Goal: Information Seeking & Learning: Learn about a topic

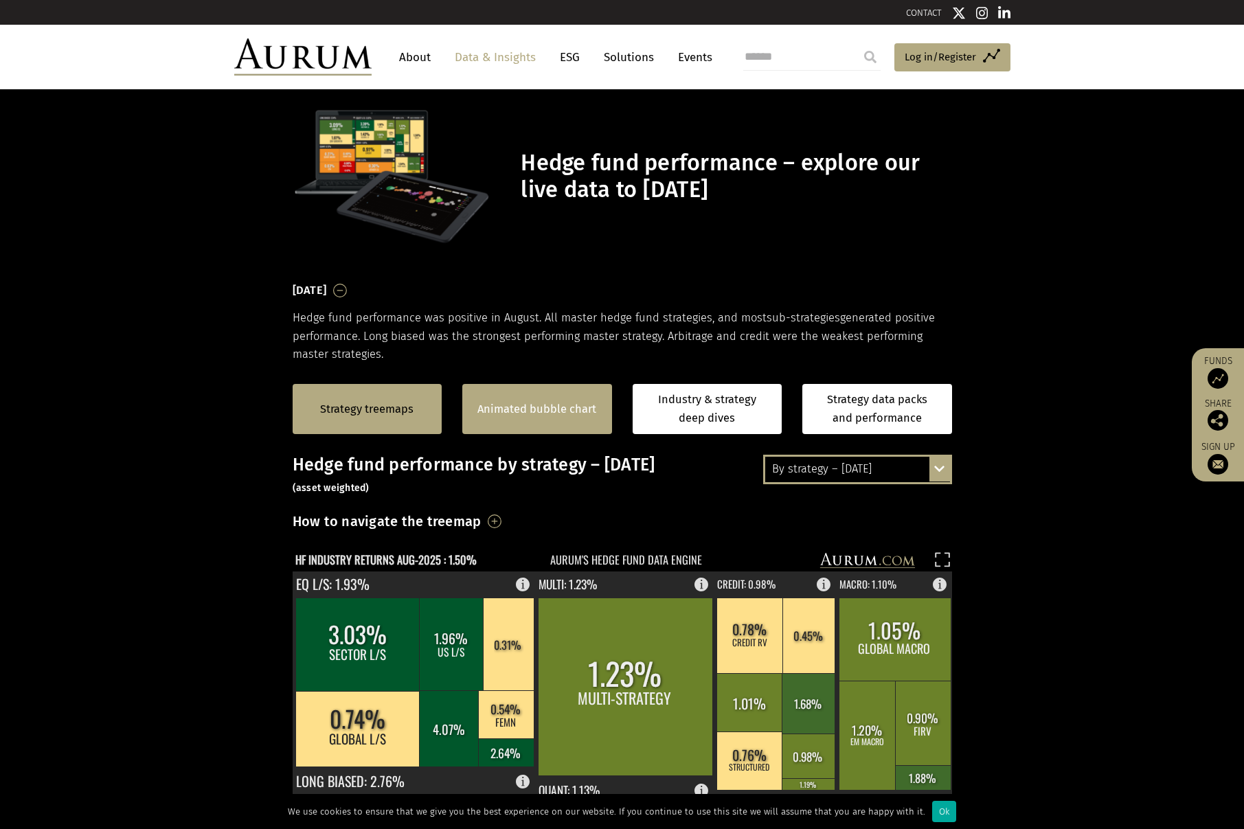
click at [540, 414] on link "Animated bubble chart" at bounding box center [536, 409] width 119 height 18
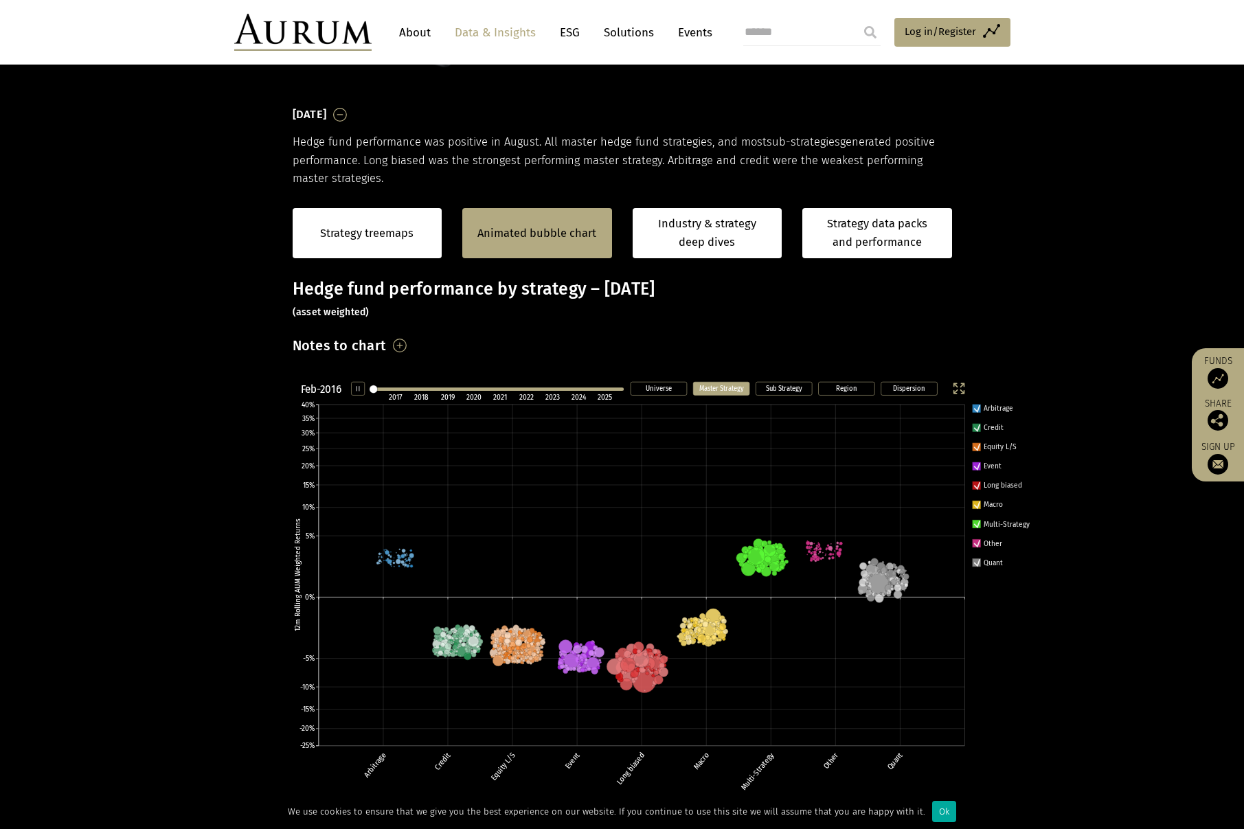
scroll to position [208, 0]
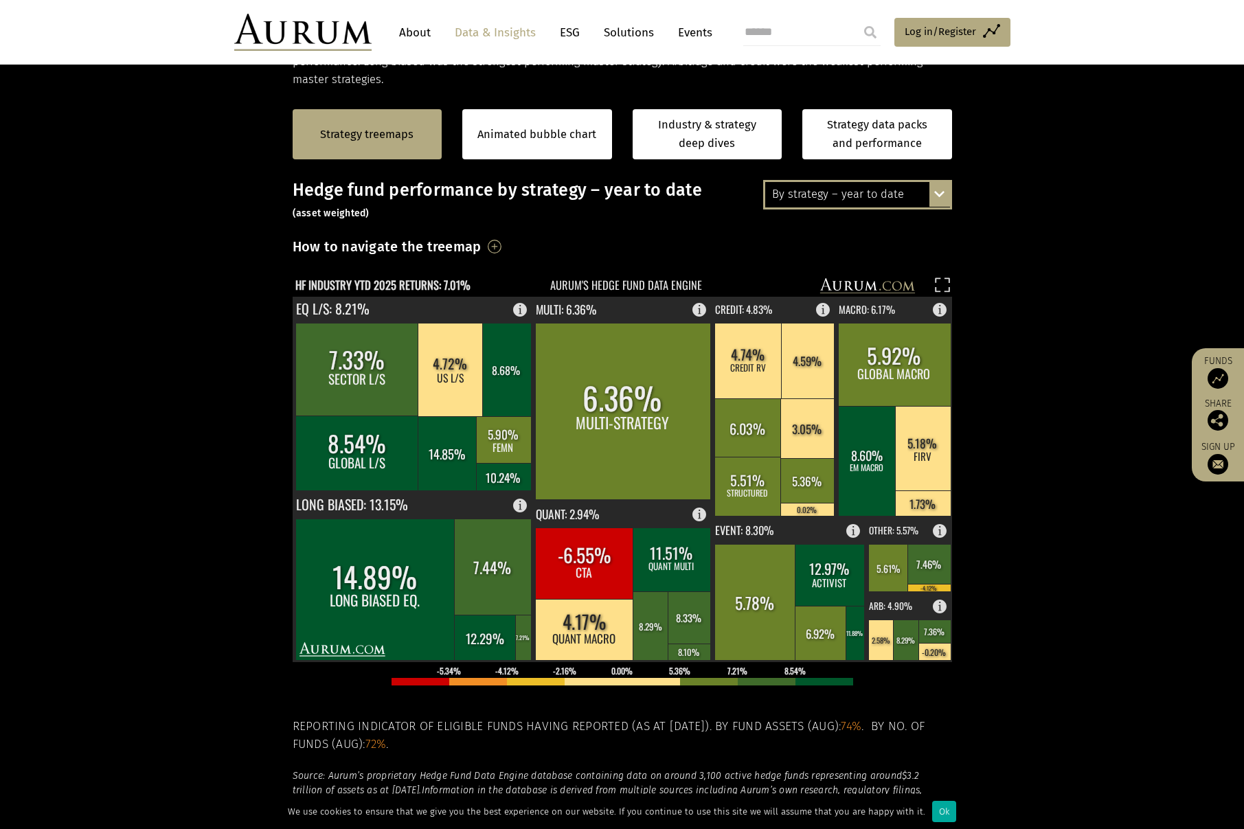
scroll to position [275, 0]
click at [1000, 347] on section "Strategy treemaps Animated bubble chart Industry & strategy deep dives Strategy…" at bounding box center [622, 518] width 1244 height 859
click at [1060, 519] on section "Strategy treemaps Animated bubble chart Industry & strategy deep dives Strategy…" at bounding box center [622, 518] width 1244 height 859
click at [1190, 130] on div "Strategy treemaps Animated bubble chart Industry & strategy deep dives Strategy…" at bounding box center [622, 134] width 1244 height 91
